Goal: Information Seeking & Learning: Learn about a topic

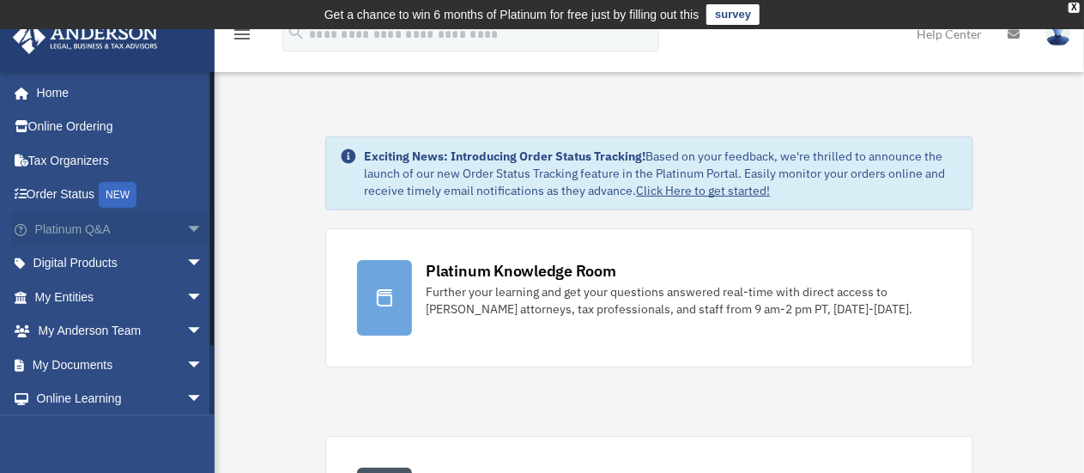
click at [141, 224] on link "Platinum Q&A arrow_drop_down" at bounding box center [120, 229] width 217 height 34
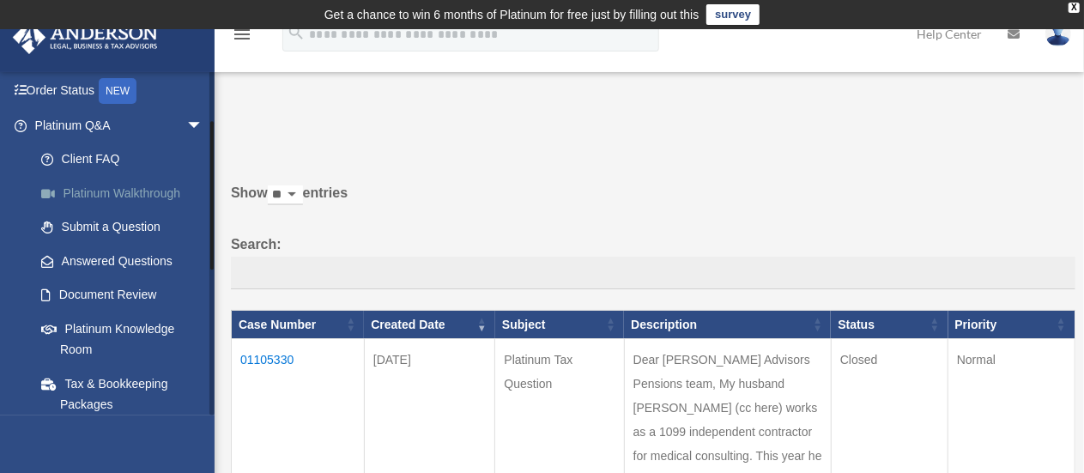
scroll to position [172, 0]
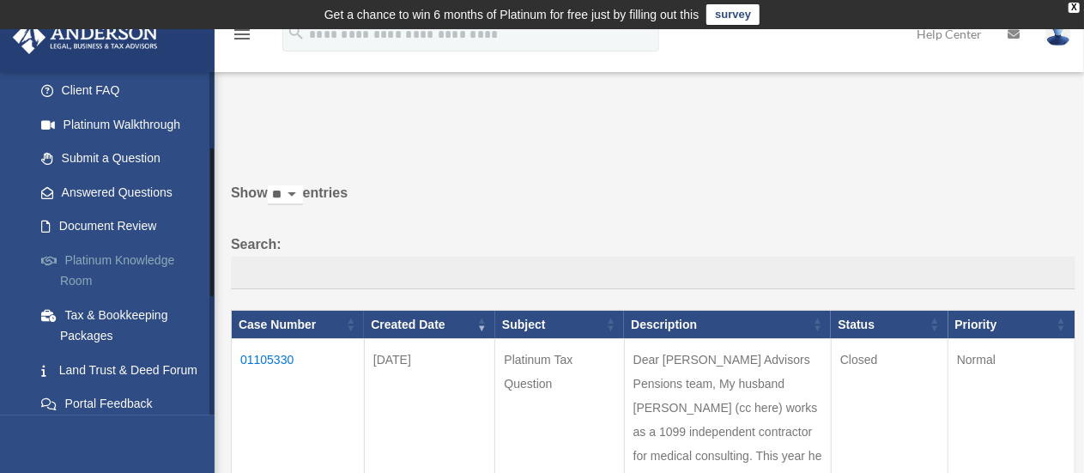
click at [156, 270] on link "Platinum Knowledge Room" at bounding box center [126, 270] width 205 height 55
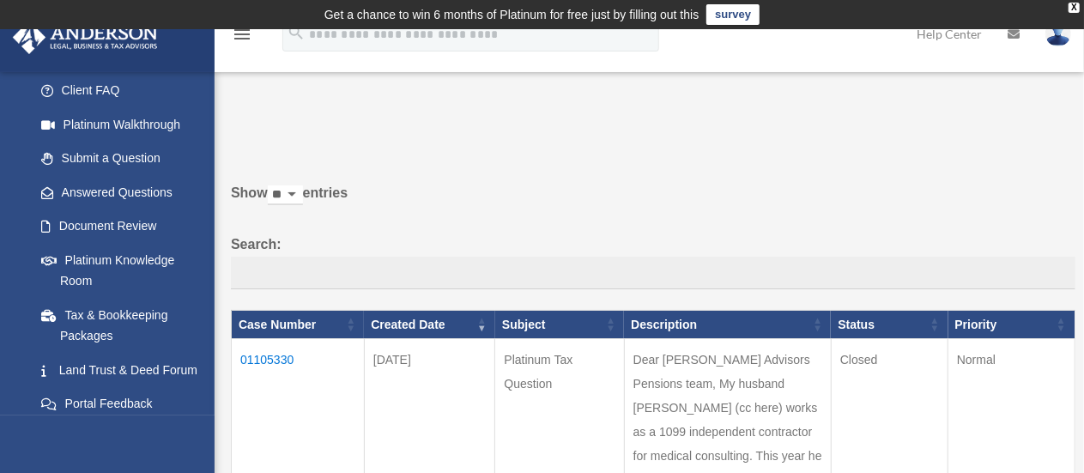
scroll to position [129, 0]
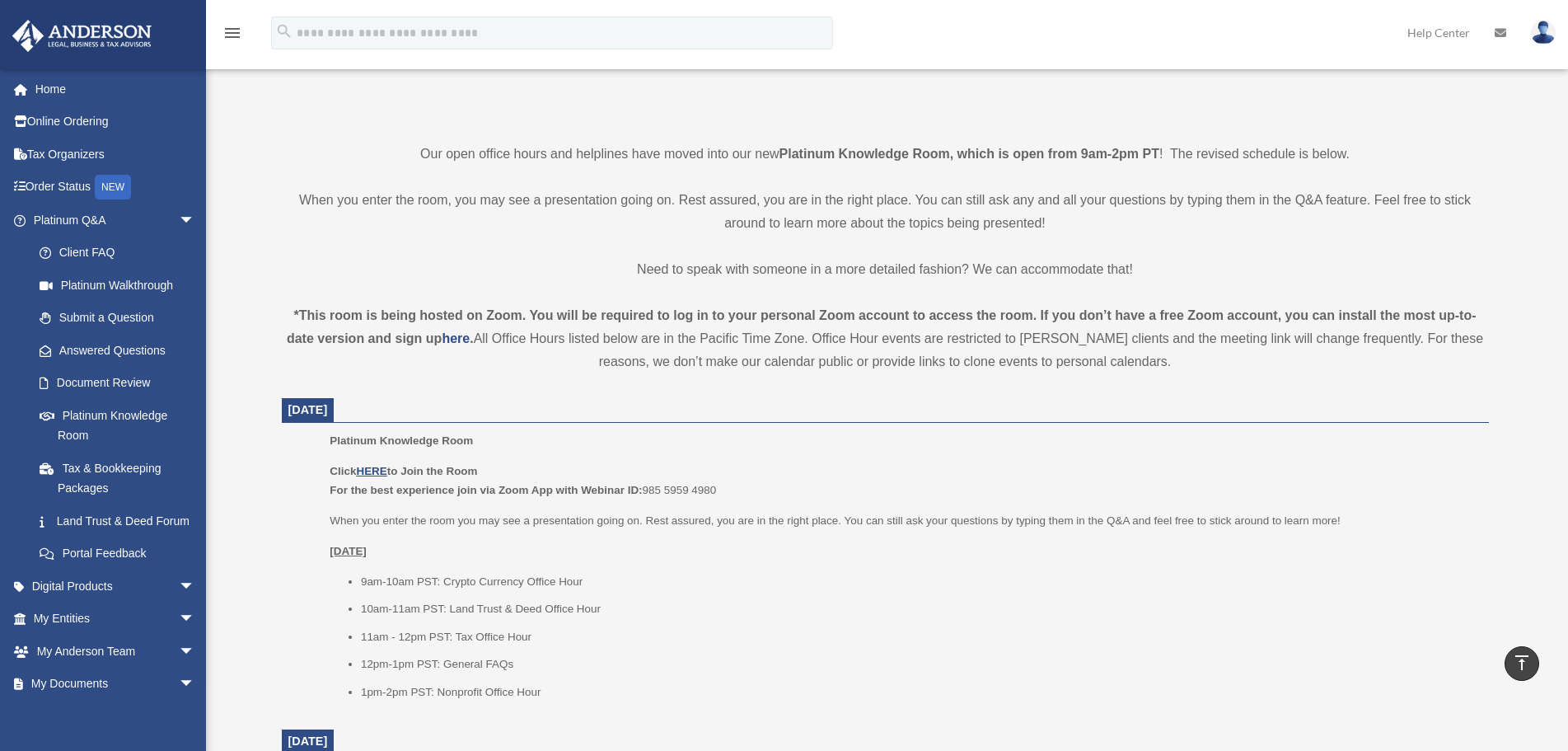
scroll to position [345, 0]
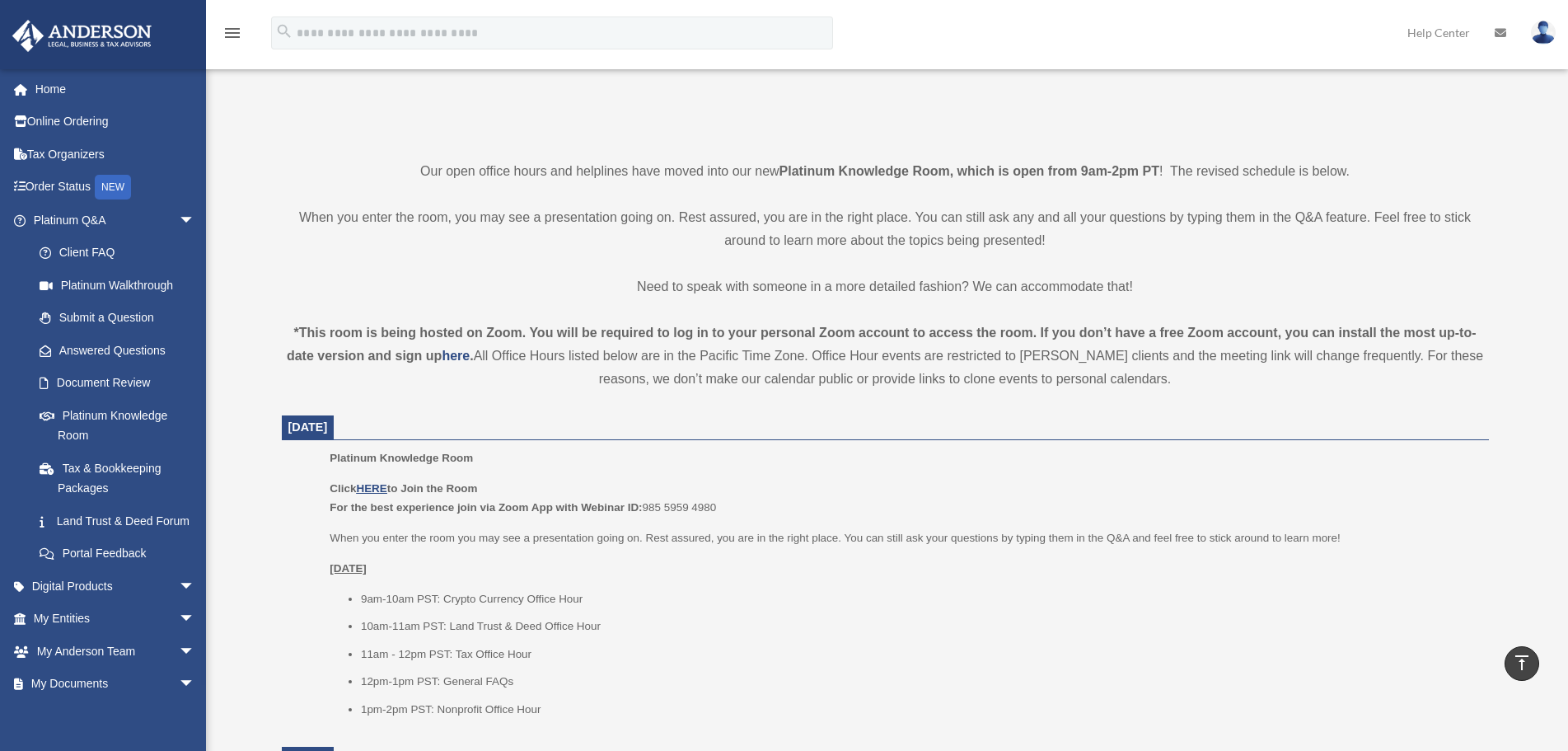
click at [369, 453] on p "Click HERE to Join the Room For the best experience join via Zoom App with Webi…" at bounding box center [903, 498] width 1146 height 38
click at [369, 453] on u "HERE" at bounding box center [372, 488] width 31 height 12
